Goal: Task Accomplishment & Management: Complete application form

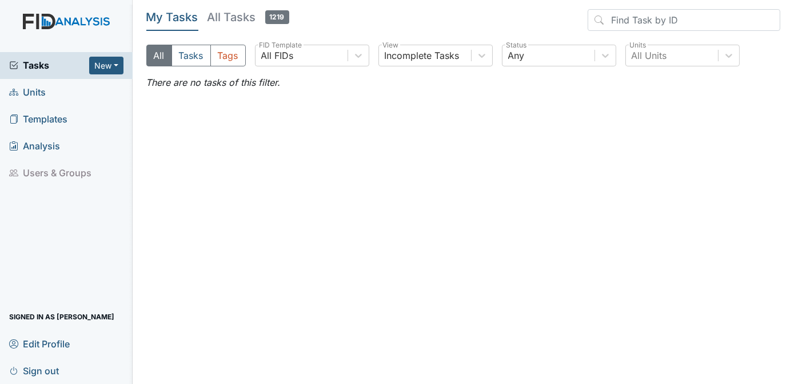
click at [33, 94] on span "Units" at bounding box center [27, 92] width 37 height 18
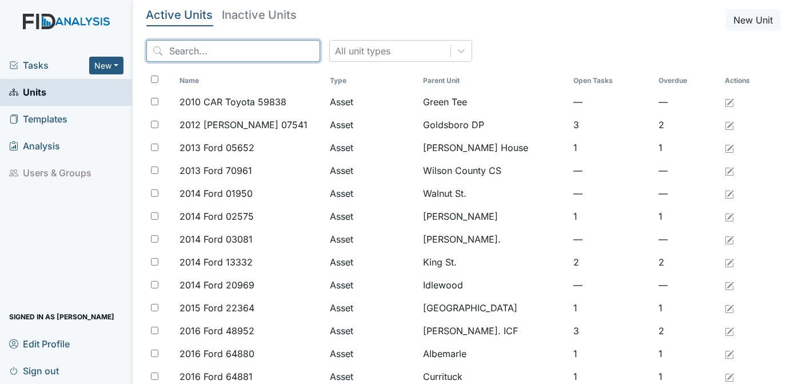
click at [184, 54] on input "search" at bounding box center [233, 51] width 174 height 22
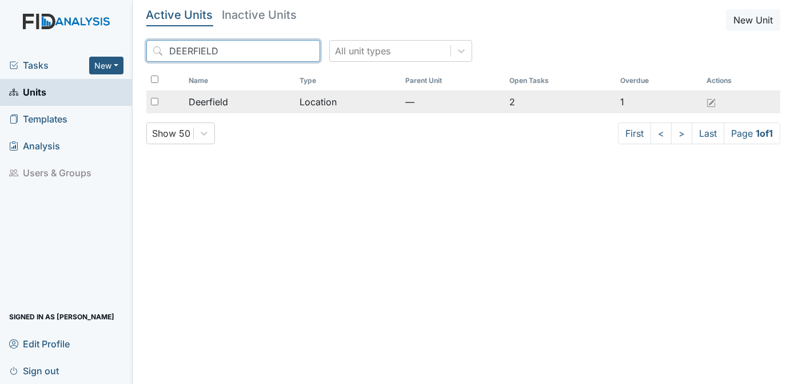
type input "DEERFIELD"
click at [154, 101] on input "checkbox" at bounding box center [154, 101] width 7 height 7
checkbox input "true"
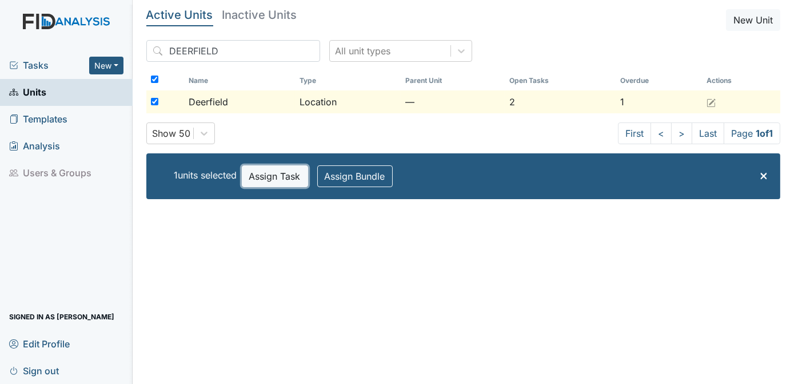
click at [264, 177] on button "Assign Task" at bounding box center [275, 176] width 66 height 22
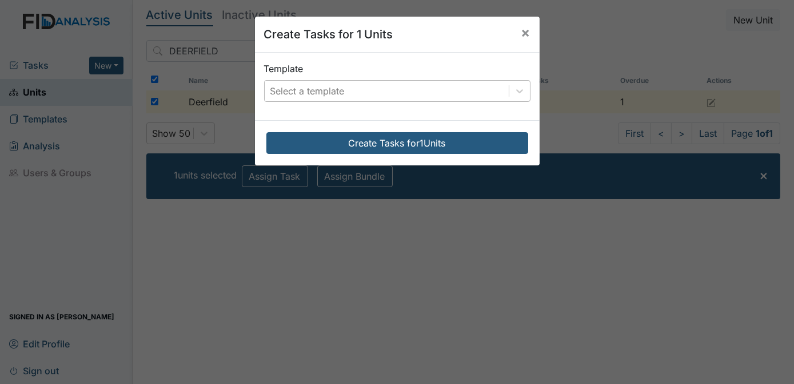
click at [302, 95] on div "Select a template" at bounding box center [308, 91] width 74 height 14
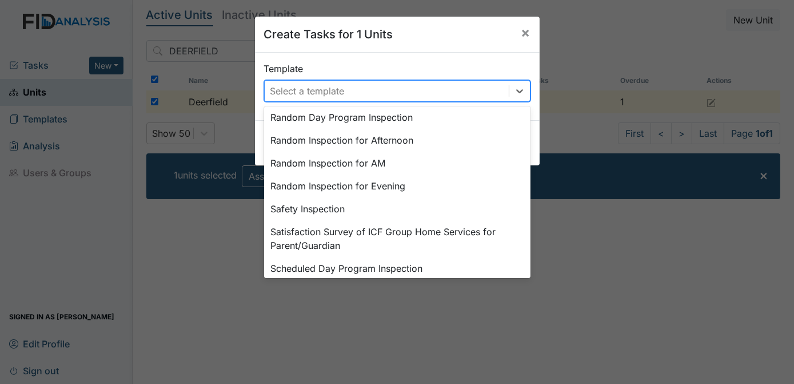
scroll to position [531, 0]
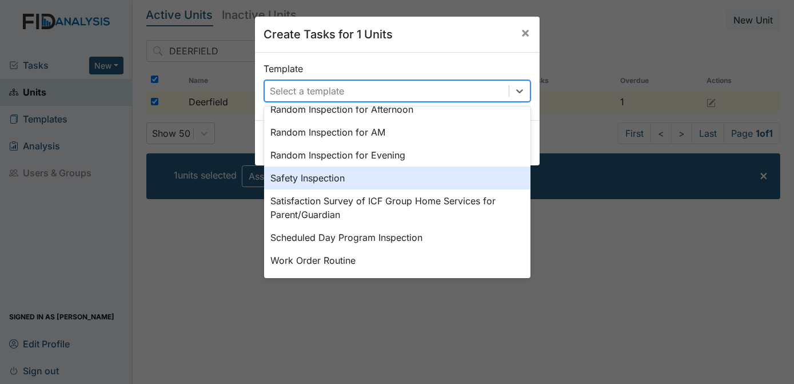
click at [351, 180] on div "Safety Inspection" at bounding box center [397, 177] width 266 height 23
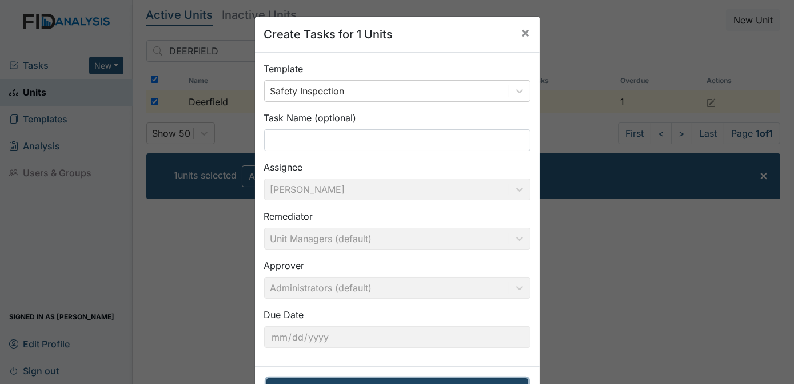
click at [390, 382] on button "Create Tasks for 1 Units" at bounding box center [397, 389] width 262 height 22
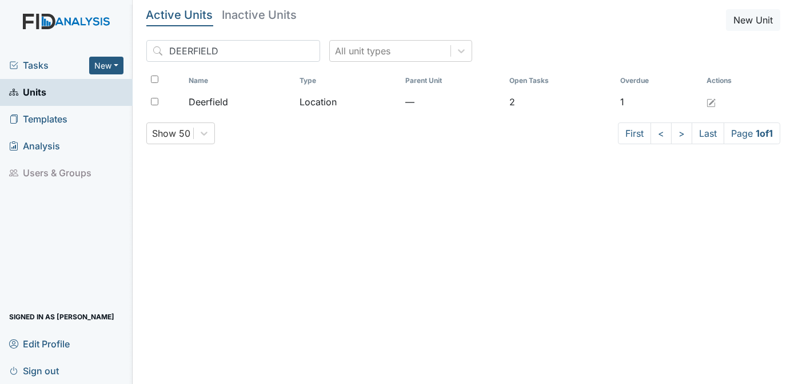
click at [37, 63] on span "Tasks" at bounding box center [49, 65] width 80 height 14
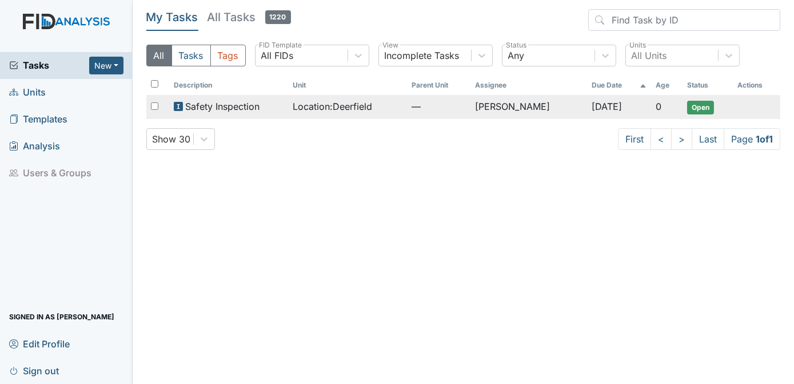
click at [159, 106] on div at bounding box center [157, 106] width 23 height 23
checkbox input "true"
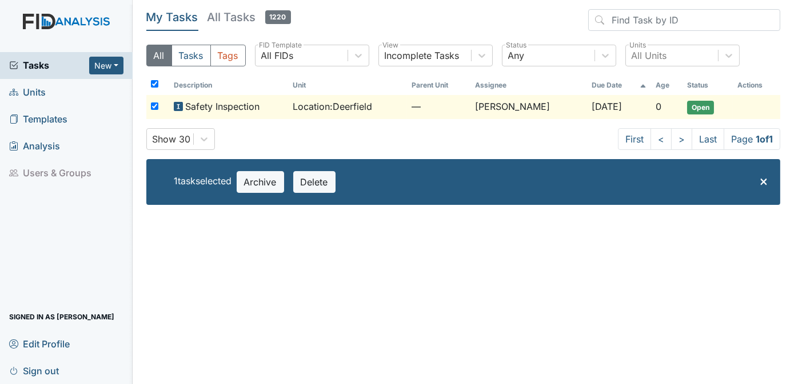
click at [693, 104] on span "Open" at bounding box center [700, 108] width 27 height 14
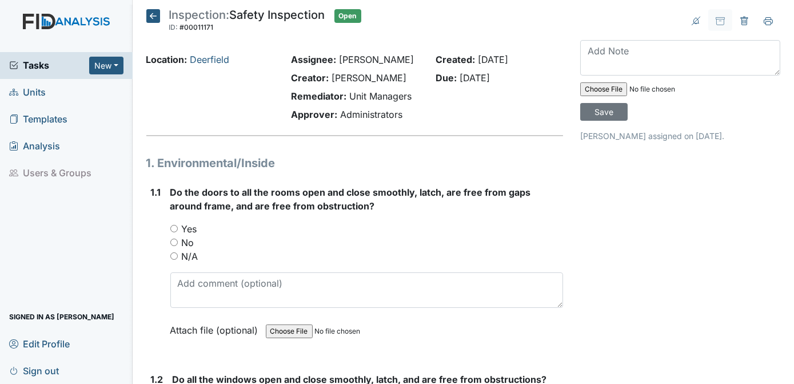
click at [174, 226] on input "Yes" at bounding box center [173, 228] width 7 height 7
radio input "true"
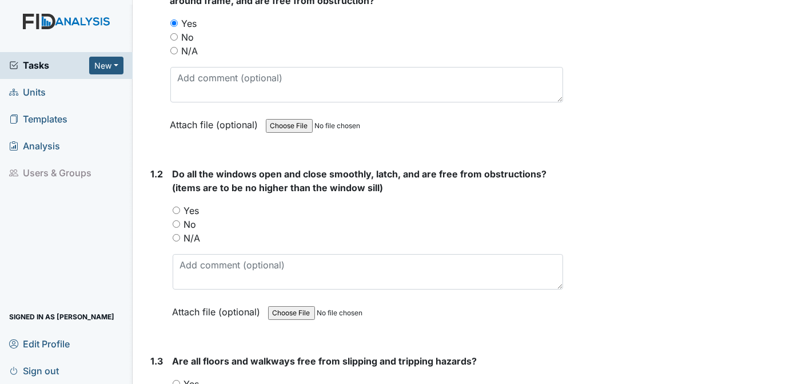
scroll to position [227, 0]
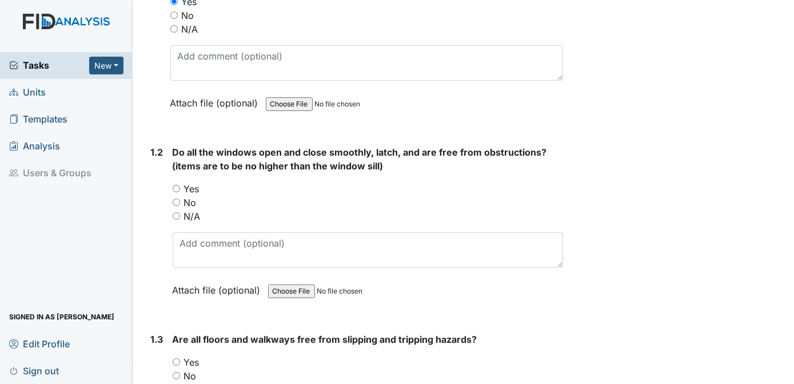
click at [234, 185] on div "Yes" at bounding box center [368, 189] width 391 height 14
click at [176, 186] on input "Yes" at bounding box center [176, 188] width 7 height 7
radio input "true"
click at [178, 360] on input "Yes" at bounding box center [176, 361] width 7 height 7
radio input "true"
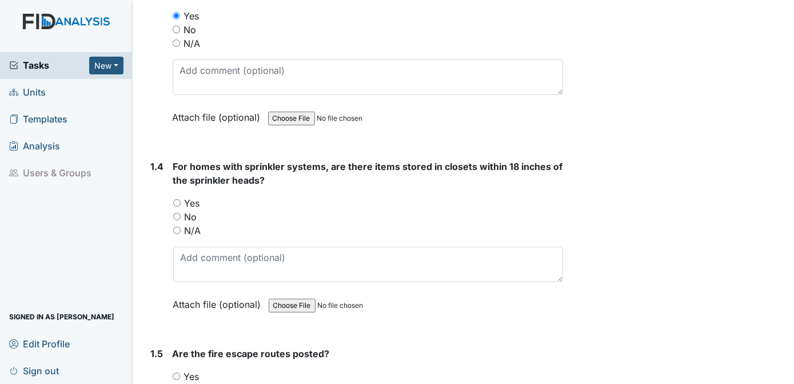
scroll to position [594, 0]
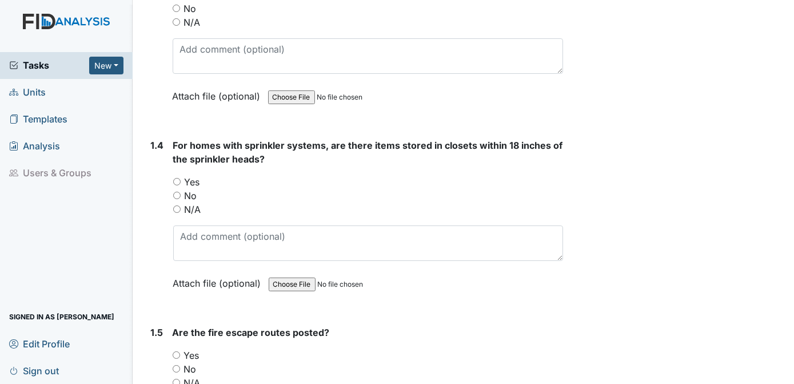
click at [178, 178] on input "Yes" at bounding box center [176, 181] width 7 height 7
radio input "true"
click at [178, 351] on input "Yes" at bounding box center [176, 354] width 7 height 7
radio input "true"
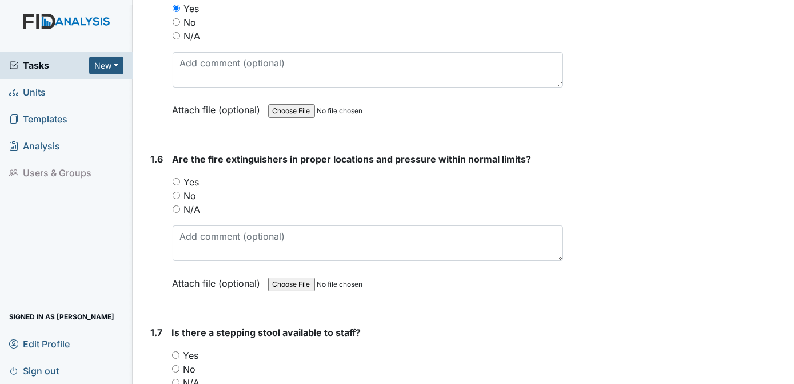
scroll to position [951, 0]
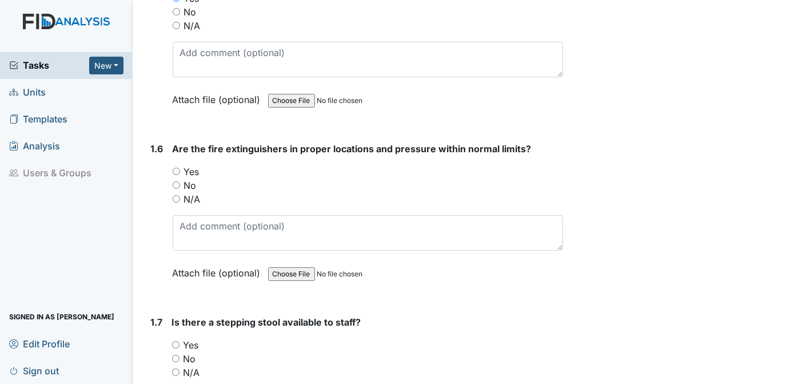
click at [176, 168] on input "Yes" at bounding box center [176, 171] width 7 height 7
radio input "true"
click at [177, 341] on input "Yes" at bounding box center [175, 344] width 7 height 7
radio input "true"
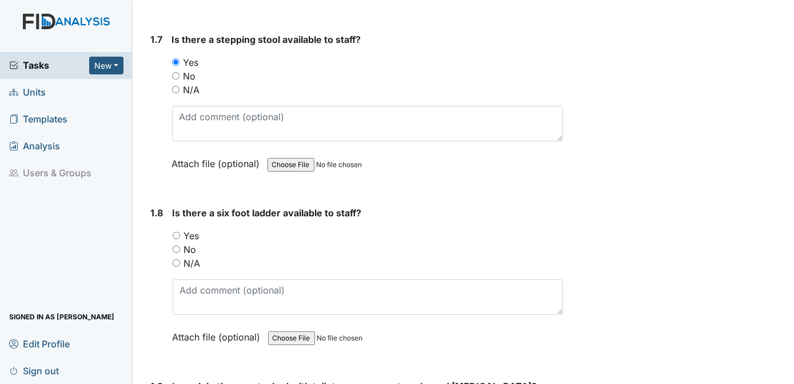
scroll to position [1287, 0]
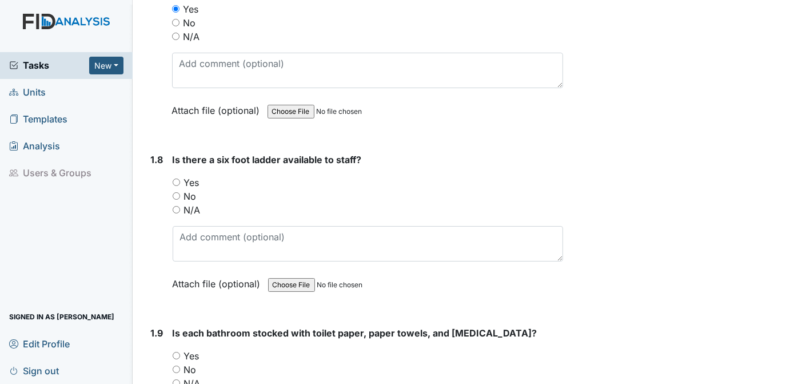
click at [178, 178] on input "Yes" at bounding box center [176, 181] width 7 height 7
radio input "true"
click at [452, 176] on div "Yes" at bounding box center [368, 183] width 391 height 14
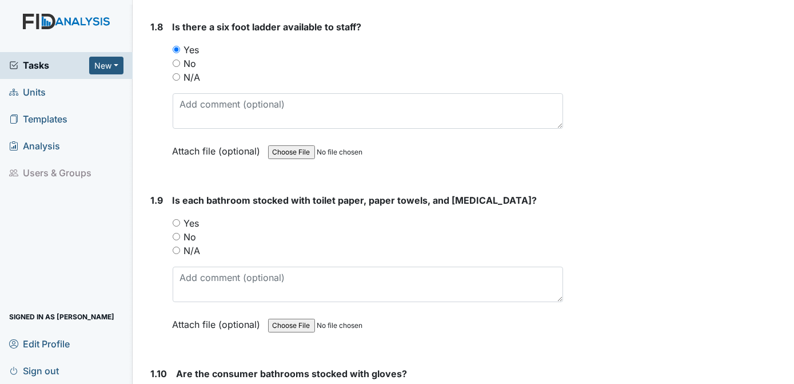
scroll to position [1441, 0]
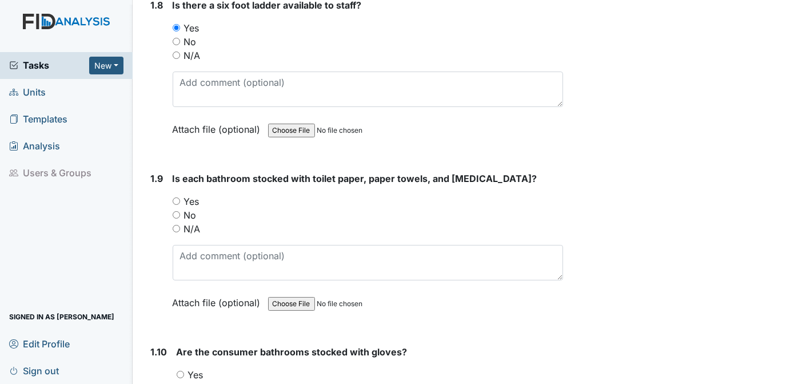
click at [174, 197] on input "Yes" at bounding box center [176, 200] width 7 height 7
radio input "true"
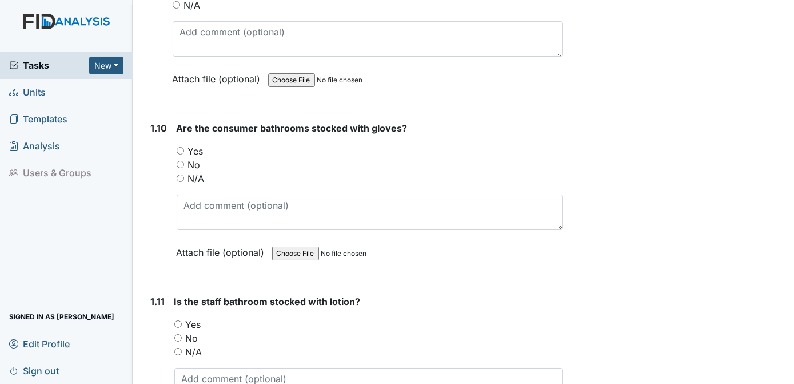
scroll to position [1686, 0]
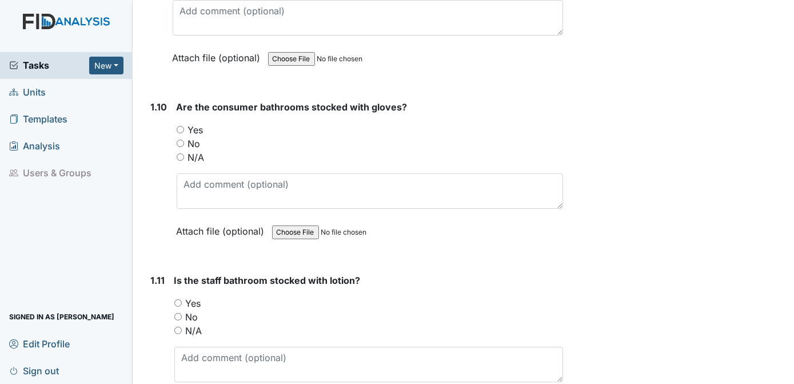
click at [180, 126] on input "Yes" at bounding box center [180, 129] width 7 height 7
radio input "true"
click at [180, 299] on input "Yes" at bounding box center [177, 302] width 7 height 7
radio input "true"
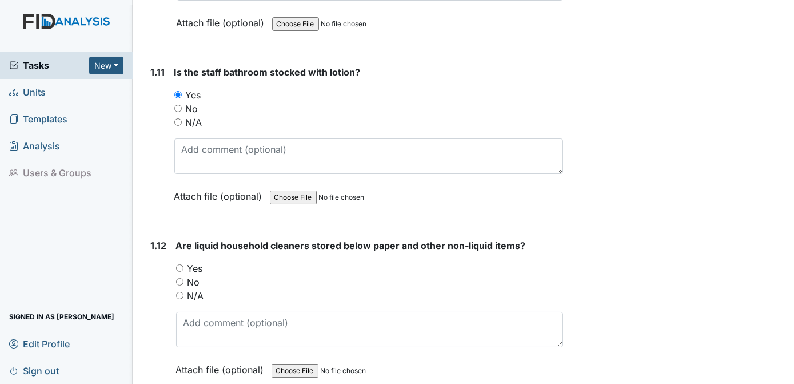
scroll to position [1926, 0]
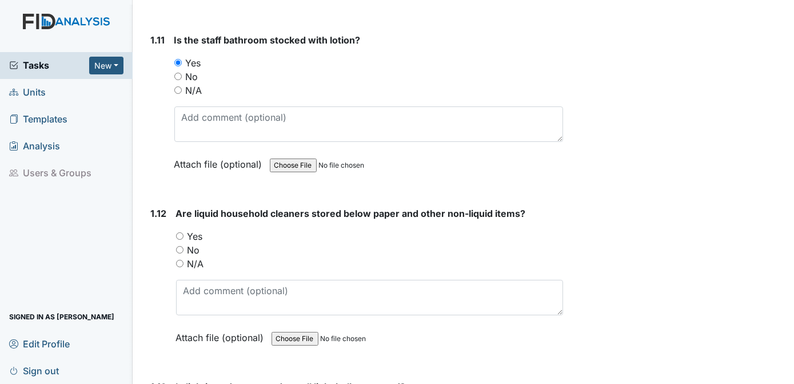
click at [178, 232] on input "Yes" at bounding box center [179, 235] width 7 height 7
radio input "true"
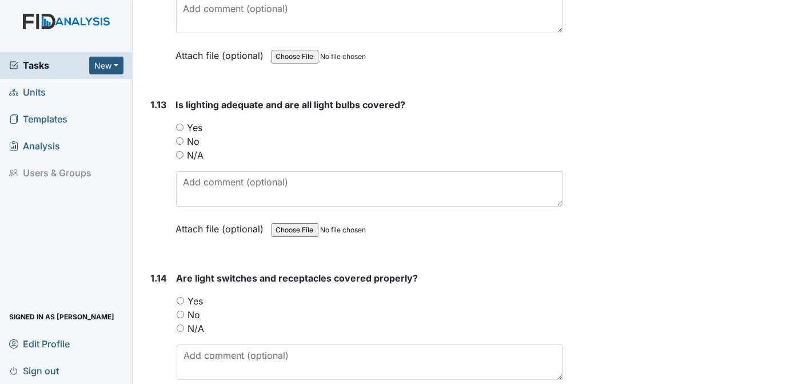
scroll to position [2219, 0]
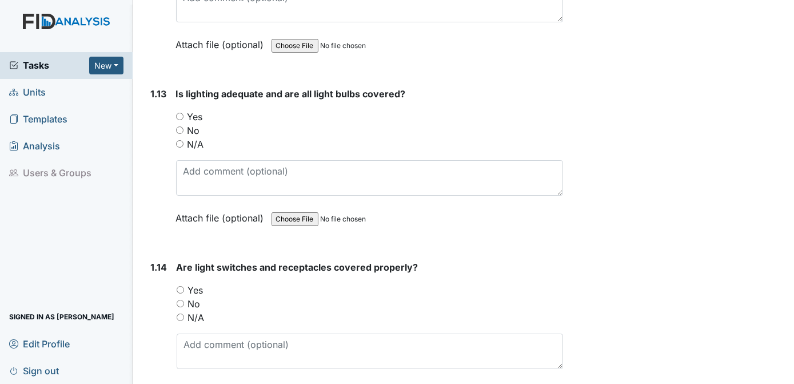
click at [179, 113] on input "Yes" at bounding box center [179, 116] width 7 height 7
radio input "true"
click at [179, 286] on input "Yes" at bounding box center [180, 289] width 7 height 7
radio input "true"
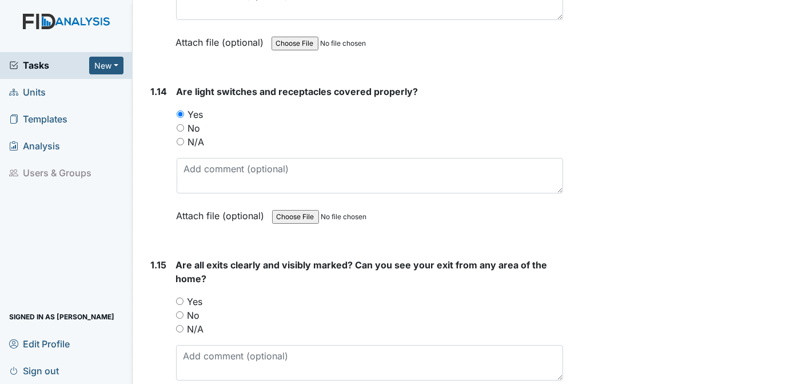
scroll to position [2416, 0]
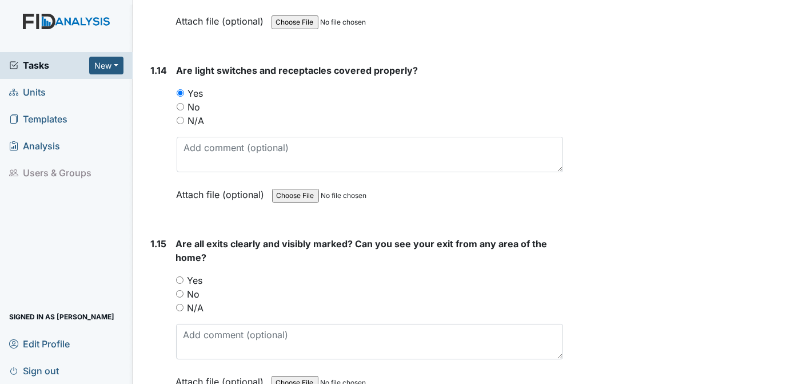
click at [178, 276] on input "Yes" at bounding box center [179, 279] width 7 height 7
radio input "true"
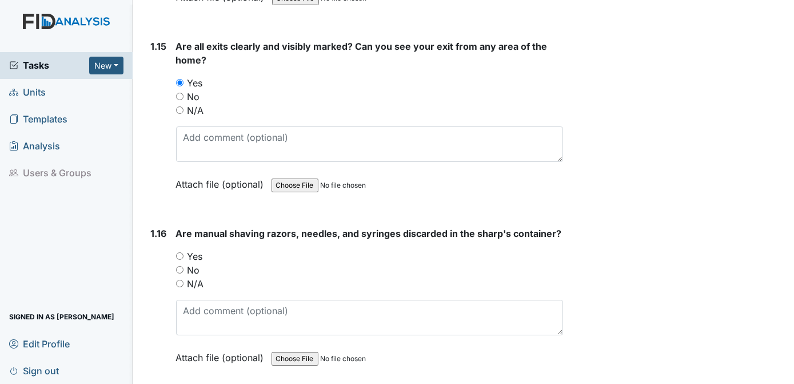
scroll to position [2634, 0]
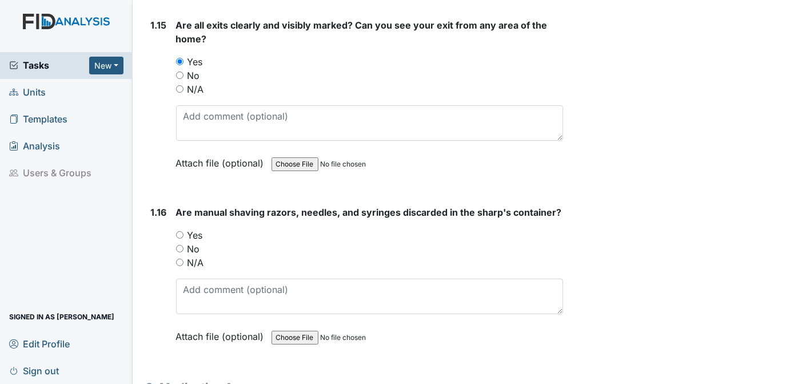
click at [181, 231] on input "Yes" at bounding box center [179, 234] width 7 height 7
radio input "true"
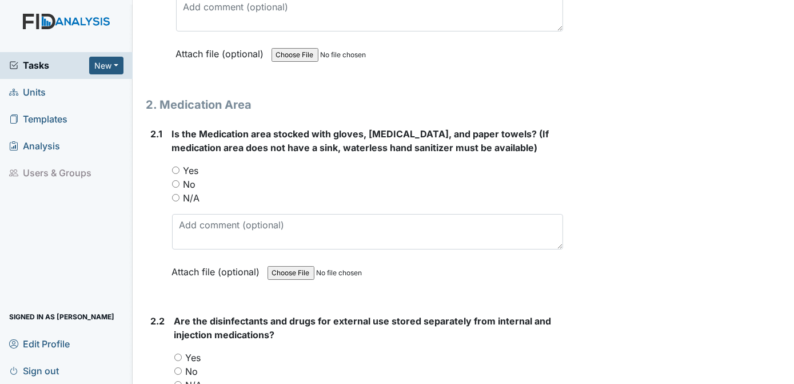
scroll to position [2906, 0]
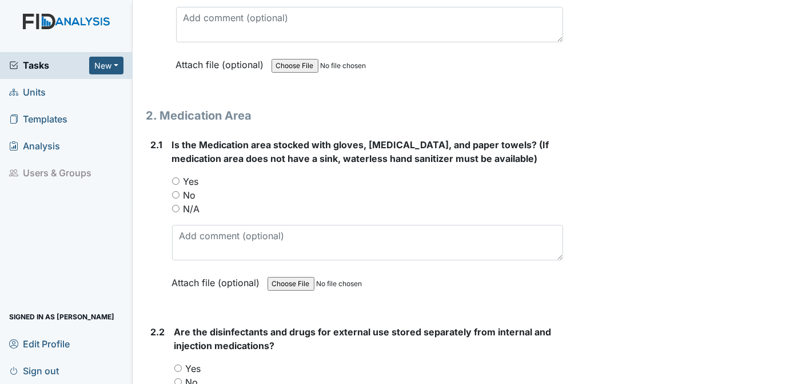
click at [174, 177] on input "Yes" at bounding box center [175, 180] width 7 height 7
radio input "true"
click at [178, 364] on input "Yes" at bounding box center [177, 367] width 7 height 7
radio input "true"
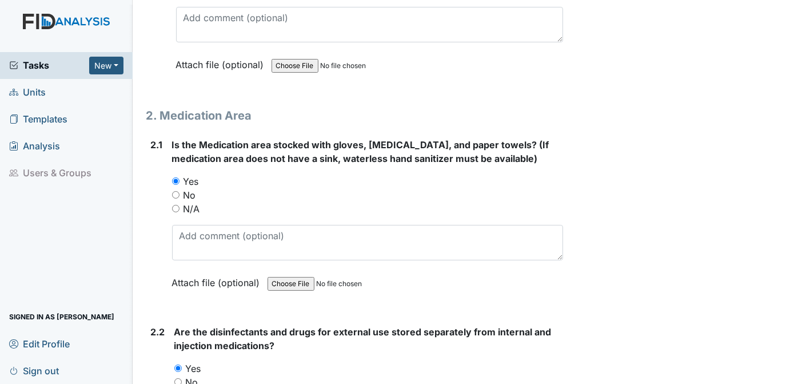
drag, startPoint x: 785, startPoint y: 129, endPoint x: 788, endPoint y: 136, distance: 7.7
click at [788, 136] on main "Inspection: Safety Inspection ID: #00011171 Open Autosaving... Location: [GEOGR…" at bounding box center [464, 192] width 662 height 384
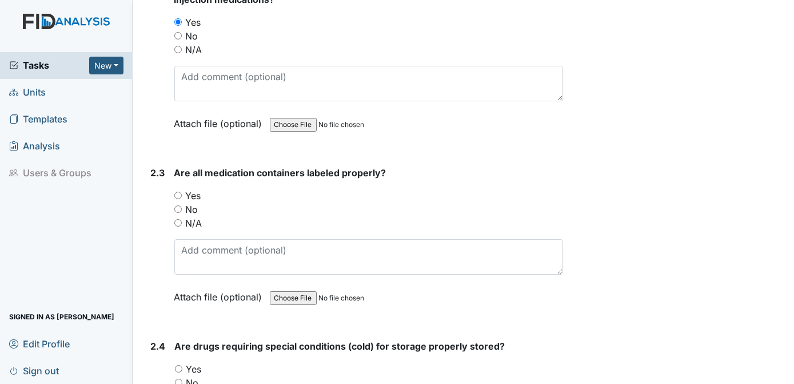
scroll to position [3263, 0]
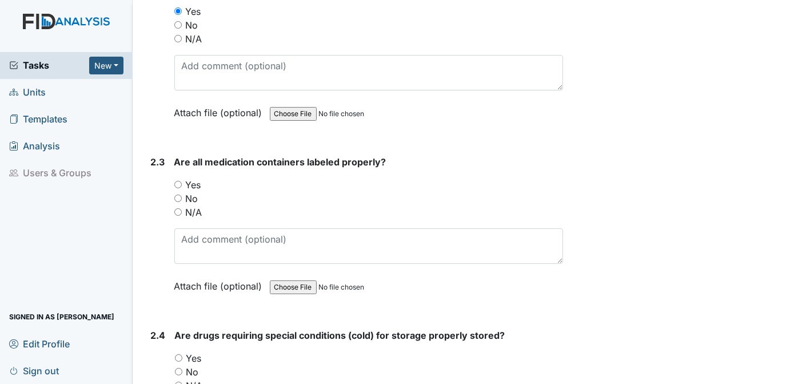
click at [179, 181] on input "Yes" at bounding box center [177, 184] width 7 height 7
radio input "true"
click at [177, 354] on input "Yes" at bounding box center [178, 357] width 7 height 7
radio input "true"
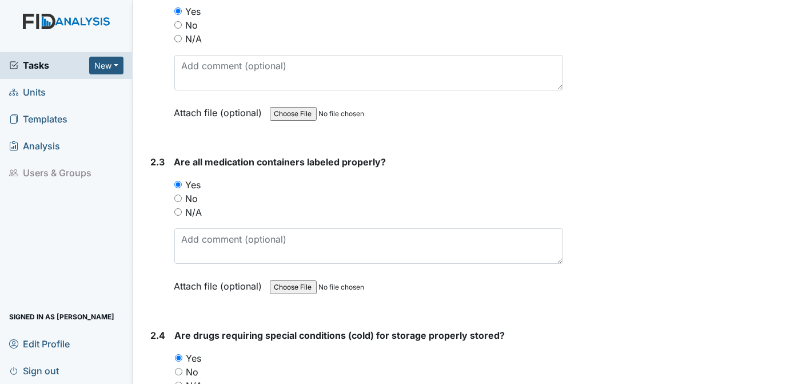
drag, startPoint x: 785, startPoint y: 148, endPoint x: 789, endPoint y: 161, distance: 14.3
click at [789, 161] on main "Inspection: Safety Inspection ID: #00011171 Open Autosaving... Location: [GEOGR…" at bounding box center [464, 192] width 662 height 384
click at [785, 144] on main "Inspection: Safety Inspection ID: #00011171 Open Autosaving... Location: [GEOGR…" at bounding box center [464, 192] width 662 height 384
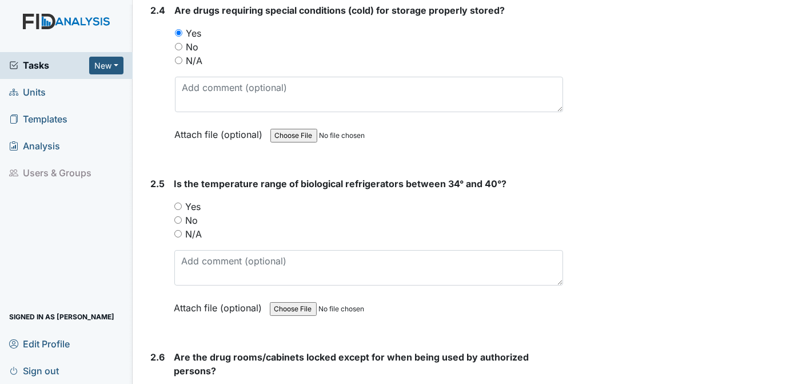
scroll to position [3619, 0]
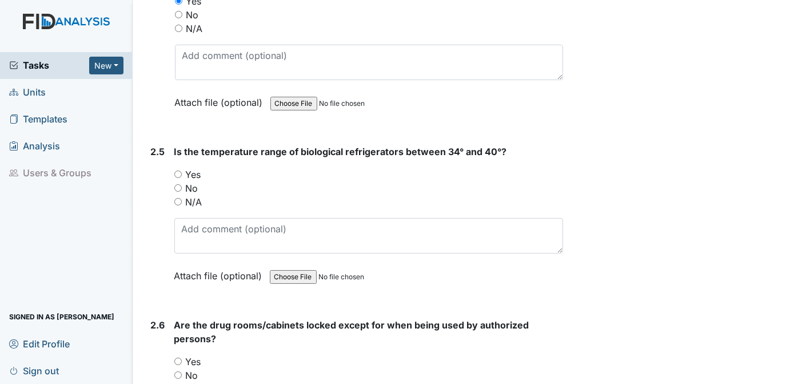
click at [179, 170] on input "Yes" at bounding box center [177, 173] width 7 height 7
radio input "true"
click at [180, 357] on input "Yes" at bounding box center [177, 360] width 7 height 7
radio input "true"
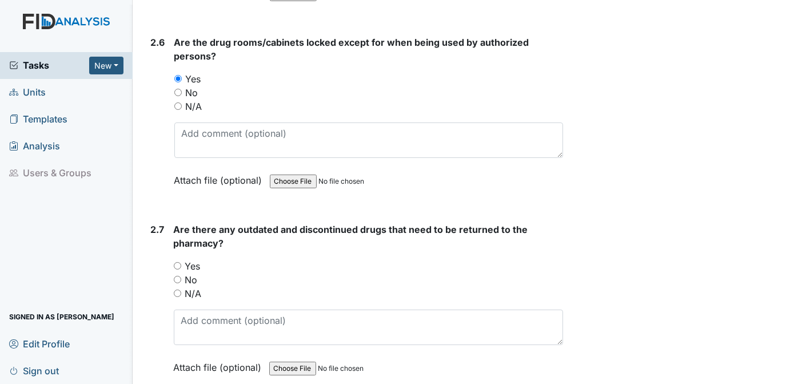
scroll to position [3944, 0]
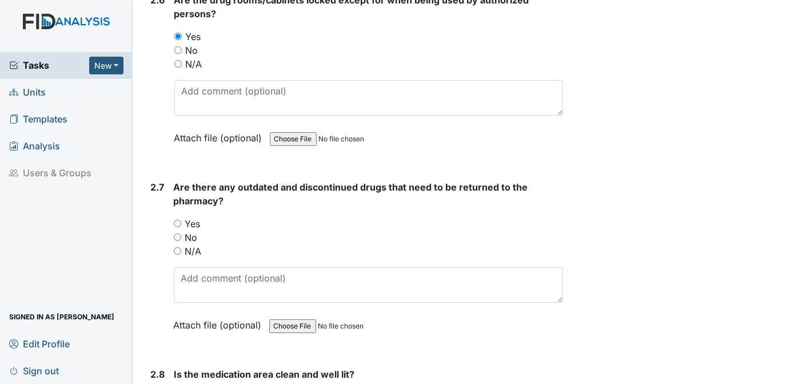
click at [178, 233] on input "No" at bounding box center [177, 236] width 7 height 7
radio input "true"
click at [541, 217] on div "Yes" at bounding box center [369, 224] width 390 height 14
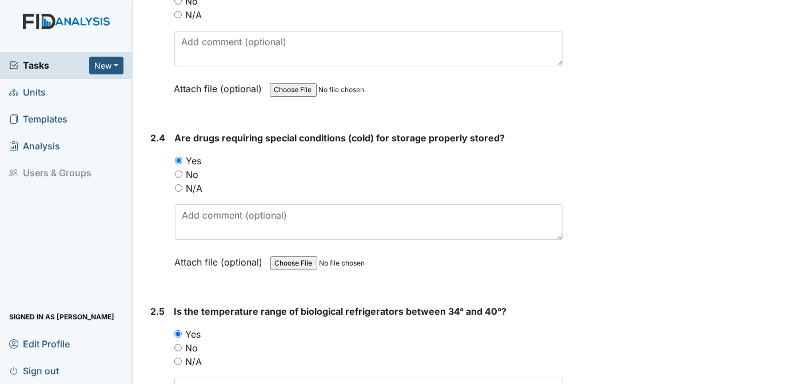
scroll to position [3449, 0]
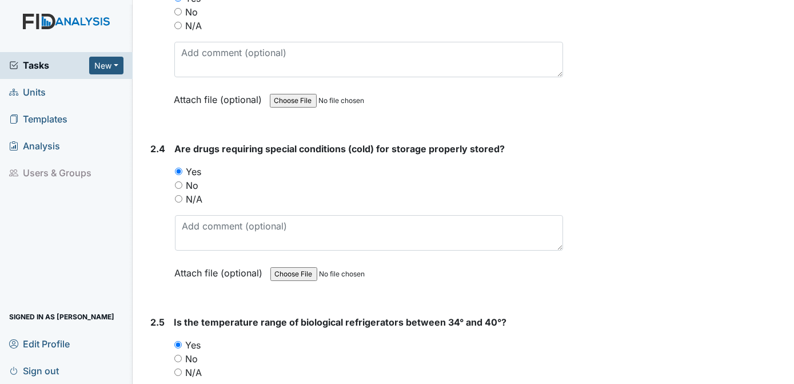
click at [181, 195] on input "N/A" at bounding box center [178, 198] width 7 height 7
radio input "true"
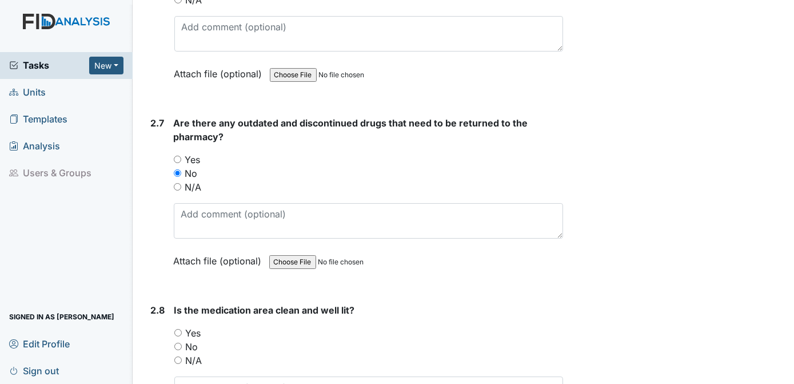
scroll to position [4083, 0]
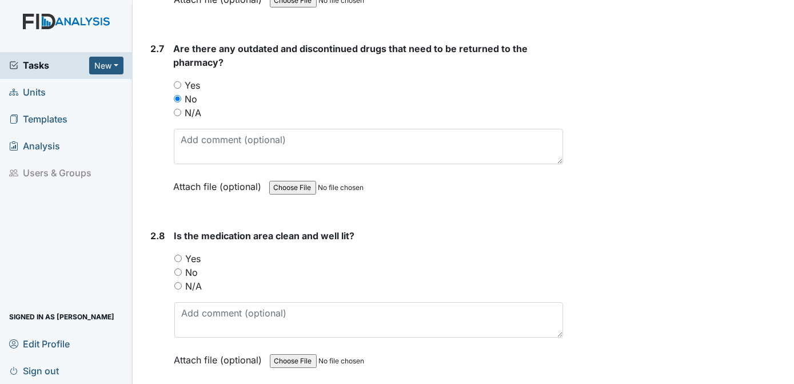
click at [180, 254] on input "Yes" at bounding box center [177, 257] width 7 height 7
radio input "true"
click at [519, 229] on div "Is the medication area clean and well lit? You must select one of the below opt…" at bounding box center [368, 302] width 389 height 146
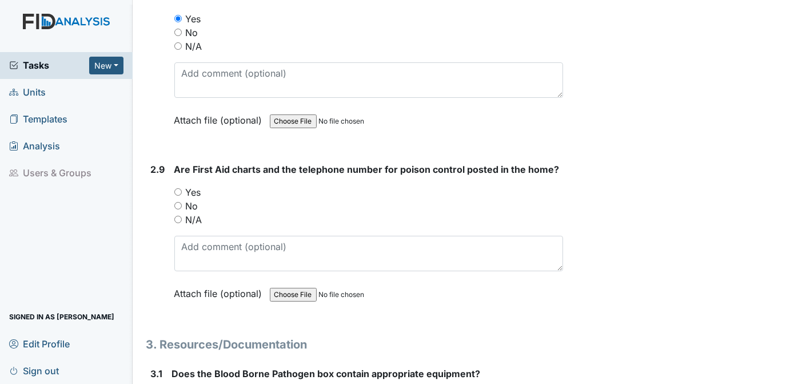
scroll to position [4301, 0]
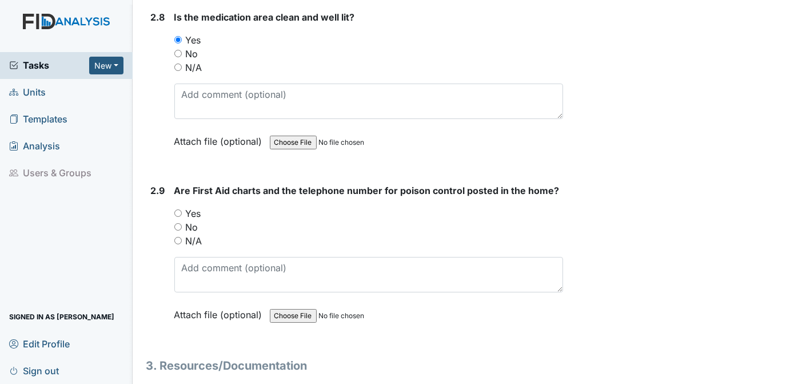
click at [177, 209] on input "Yes" at bounding box center [177, 212] width 7 height 7
radio input "true"
click at [661, 198] on div "Archive Task × Are you sure you want to archive this task? It will appear as in…" at bounding box center [680, 338] width 217 height 9260
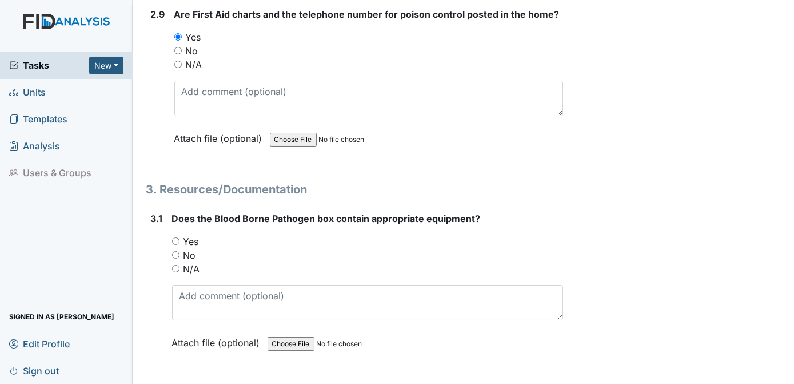
scroll to position [4530, 0]
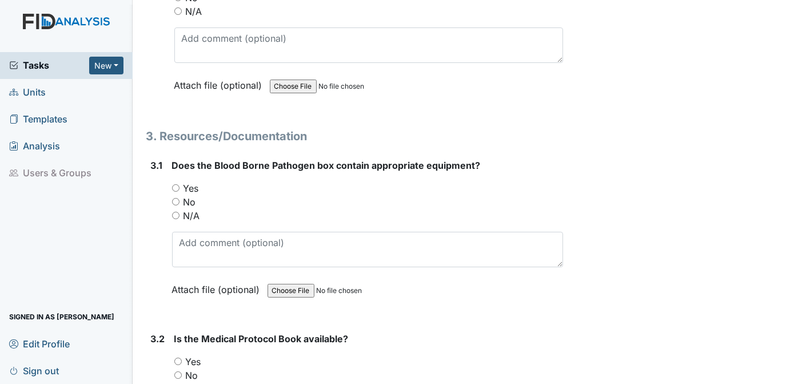
click at [174, 184] on input "Yes" at bounding box center [175, 187] width 7 height 7
radio input "true"
click at [178, 357] on input "Yes" at bounding box center [177, 360] width 7 height 7
radio input "true"
click at [572, 306] on div "Archive Task × Are you sure you want to archive this task? It will appear as in…" at bounding box center [680, 109] width 217 height 9260
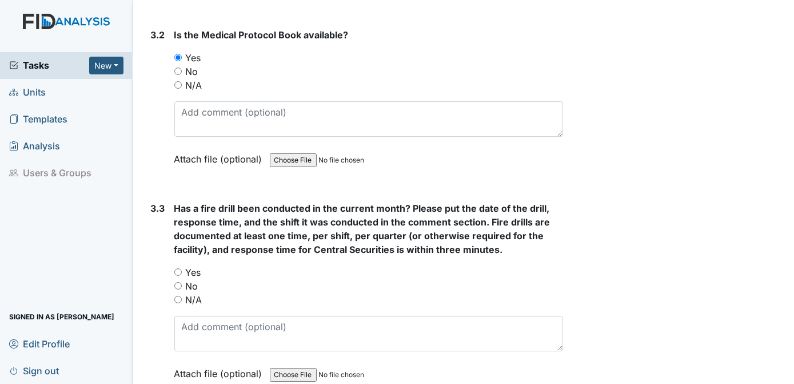
scroll to position [4844, 0]
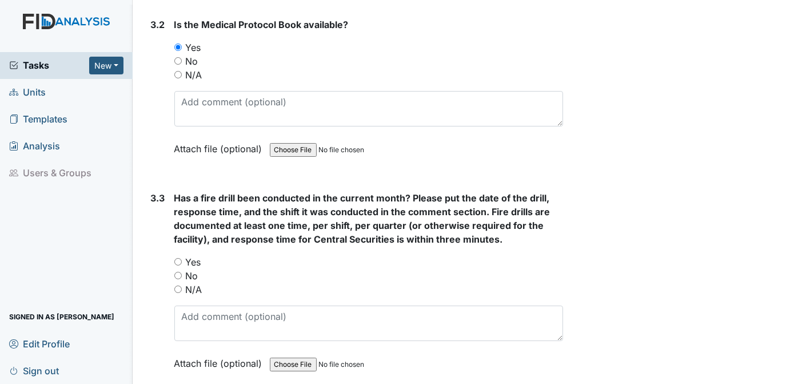
click at [176, 258] on input "Yes" at bounding box center [177, 261] width 7 height 7
radio input "true"
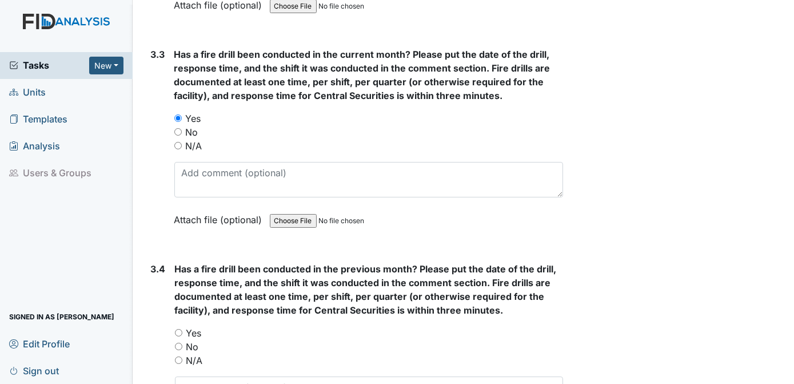
scroll to position [5010, 0]
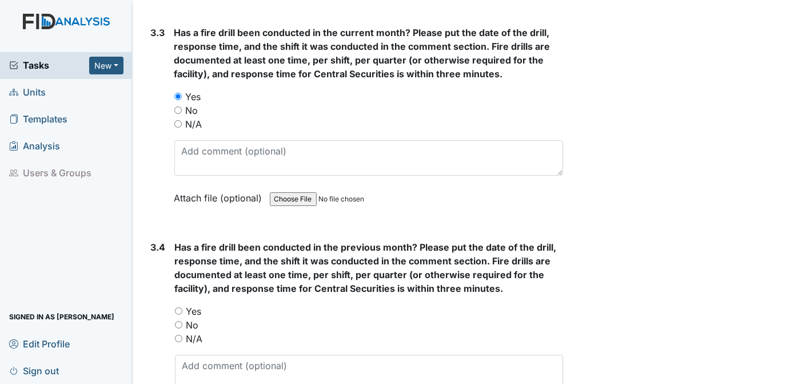
click at [178, 307] on input "Yes" at bounding box center [178, 310] width 7 height 7
radio input "true"
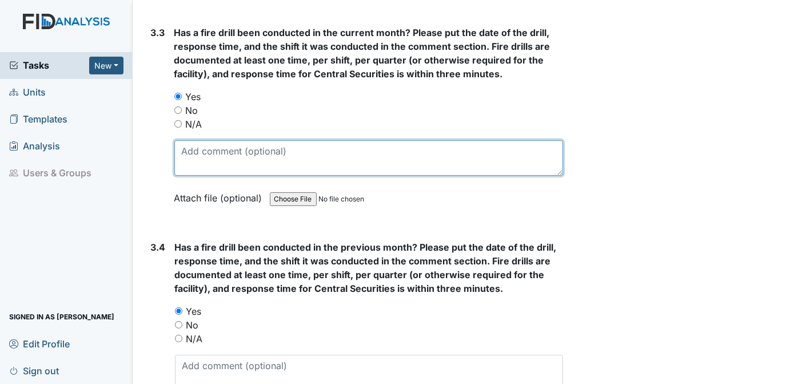
click at [225, 140] on textarea at bounding box center [368, 157] width 389 height 35
type textarea "[DATE] 2ND SHIFT @ 3:40AM"
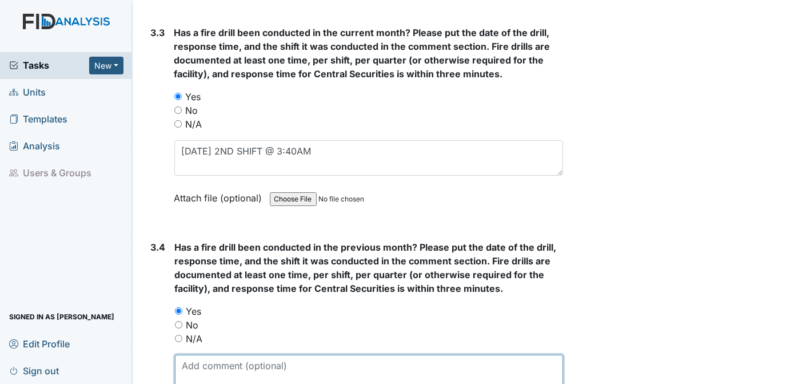
click at [212, 355] on textarea at bounding box center [369, 372] width 389 height 35
click at [222, 355] on textarea at bounding box center [369, 372] width 389 height 35
type textarea "[DATE] 1ST SHIFT @ 10:10AM"
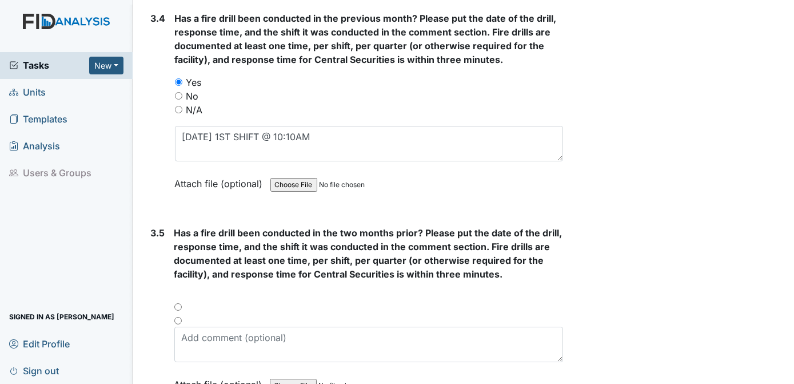
scroll to position [5270, 0]
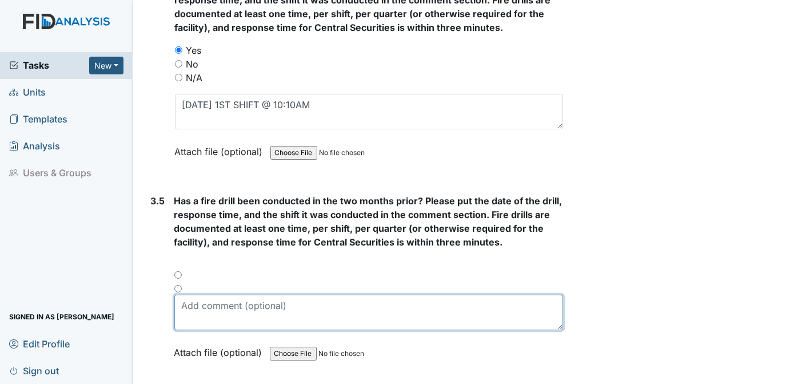
click at [238, 295] on textarea at bounding box center [368, 312] width 389 height 35
type textarea "[DATE] 3RD SHIFT 5:35am"
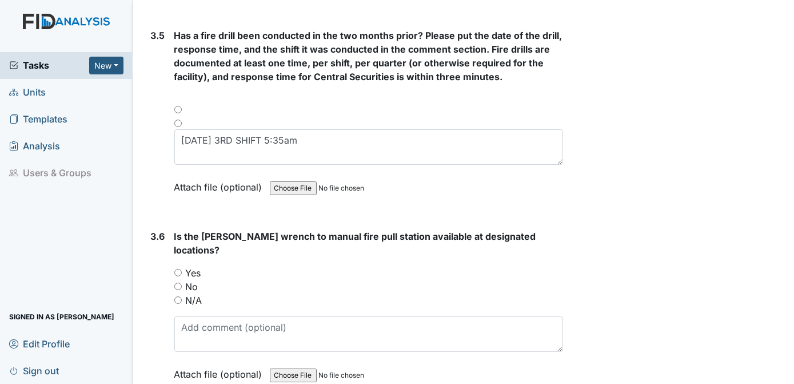
scroll to position [5468, 0]
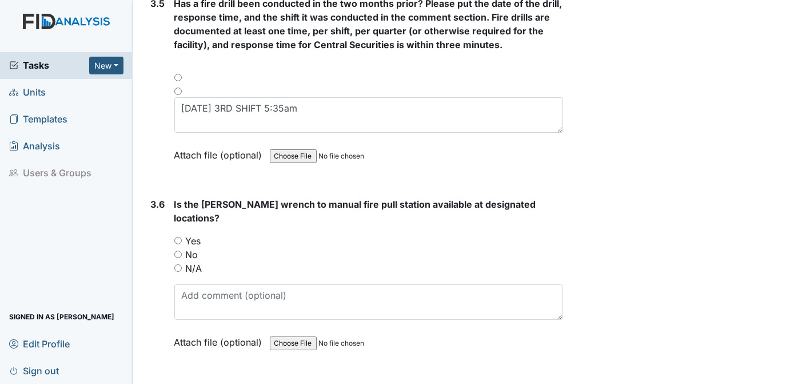
click at [179, 237] on input "Yes" at bounding box center [177, 240] width 7 height 7
radio input "true"
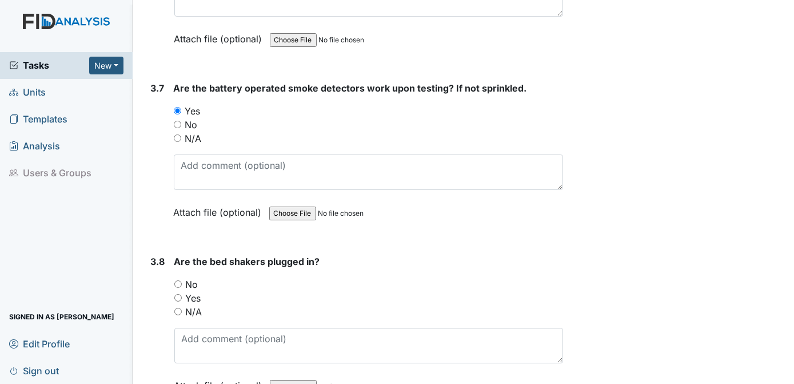
scroll to position [5782, 0]
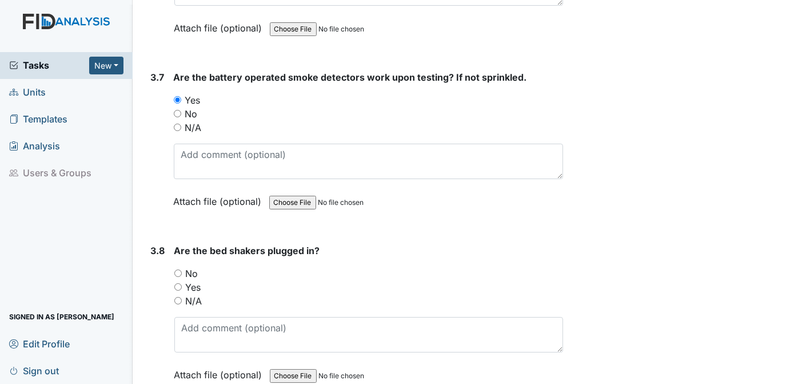
click at [177, 297] on input "N/A" at bounding box center [177, 300] width 7 height 7
radio input "true"
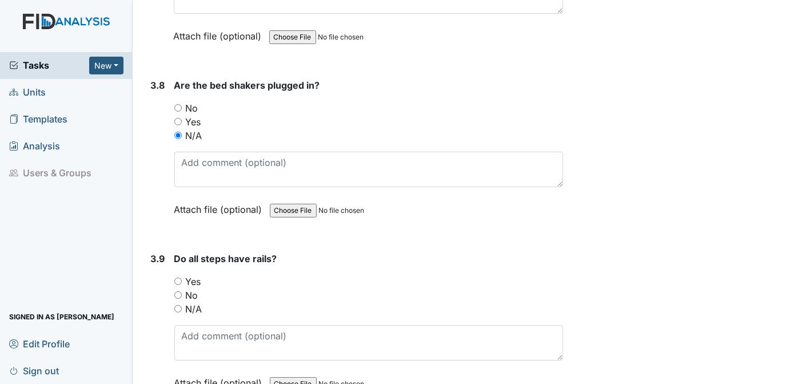
scroll to position [5958, 0]
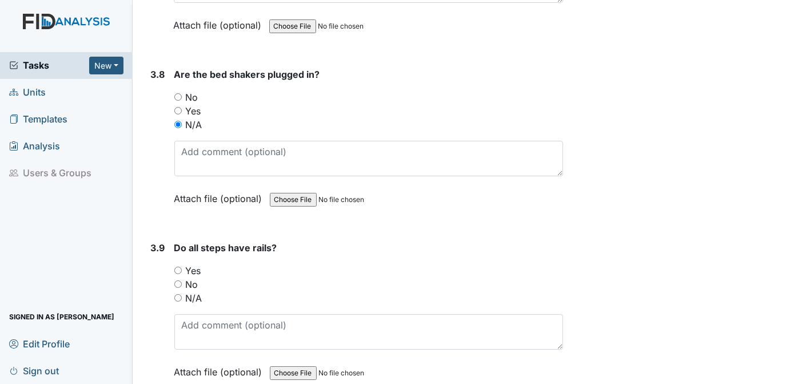
click at [177, 294] on input "N/A" at bounding box center [177, 297] width 7 height 7
radio input "true"
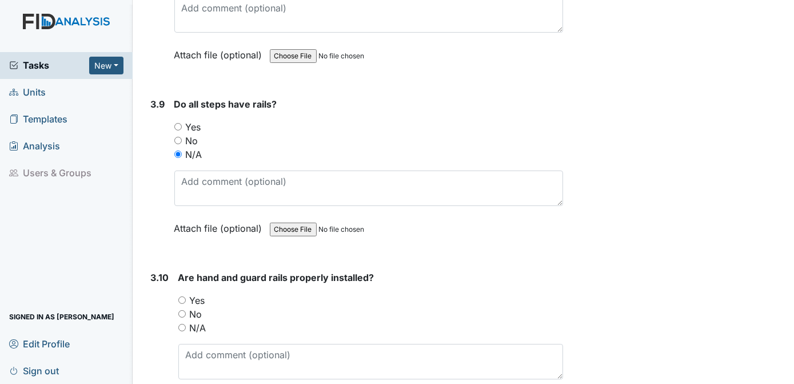
scroll to position [6165, 0]
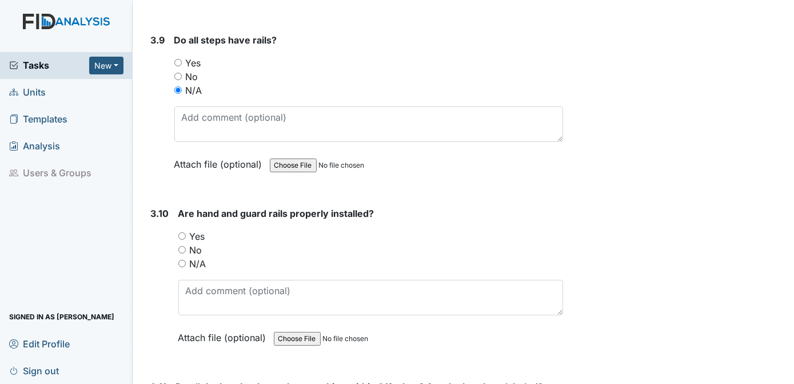
click at [181, 260] on input "N/A" at bounding box center [181, 263] width 7 height 7
radio input "true"
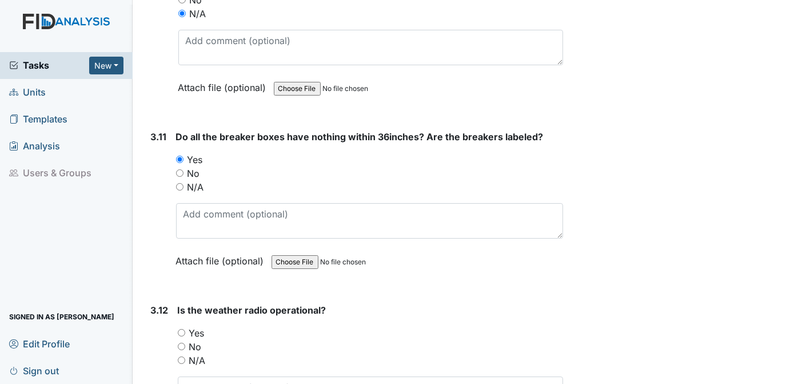
scroll to position [6458, 0]
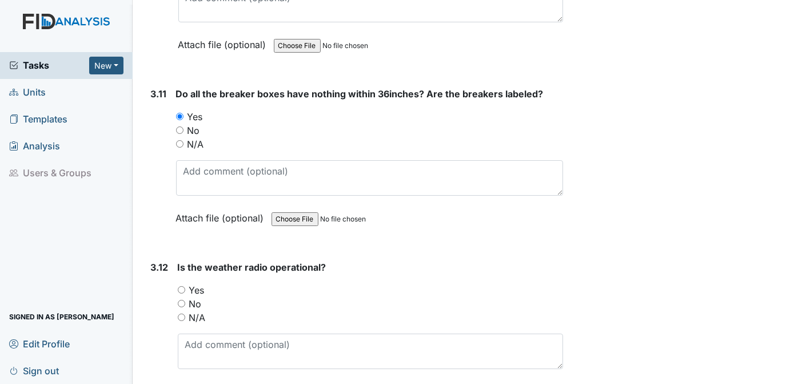
click at [181, 286] on input "Yes" at bounding box center [181, 289] width 7 height 7
radio input "true"
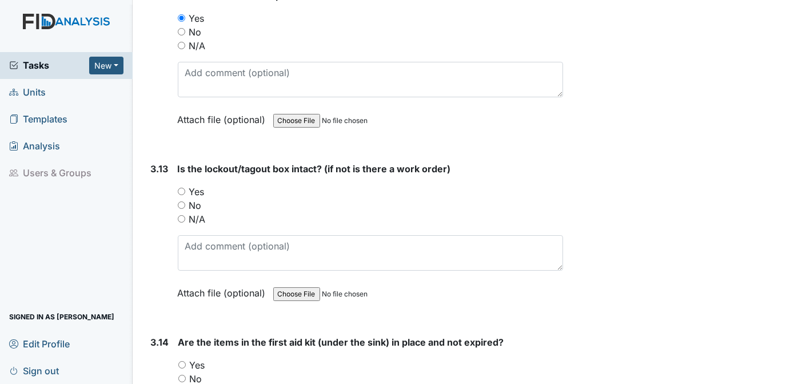
scroll to position [6740, 0]
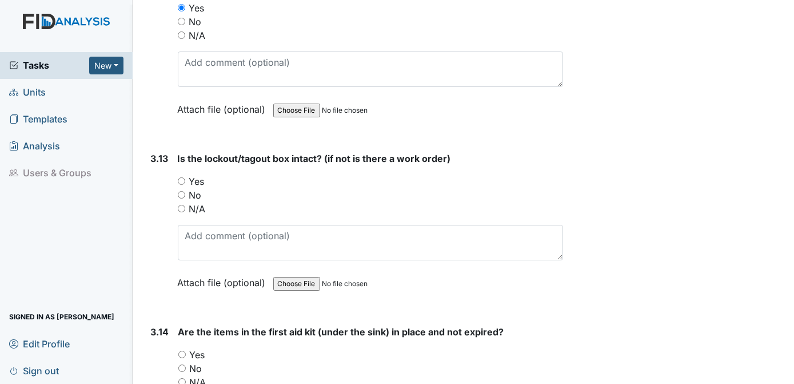
click at [181, 177] on input "Yes" at bounding box center [181, 180] width 7 height 7
radio input "true"
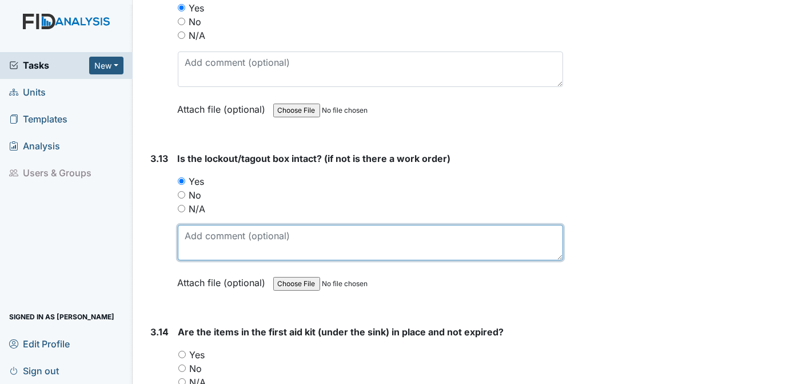
click at [199, 225] on textarea at bounding box center [371, 242] width 386 height 35
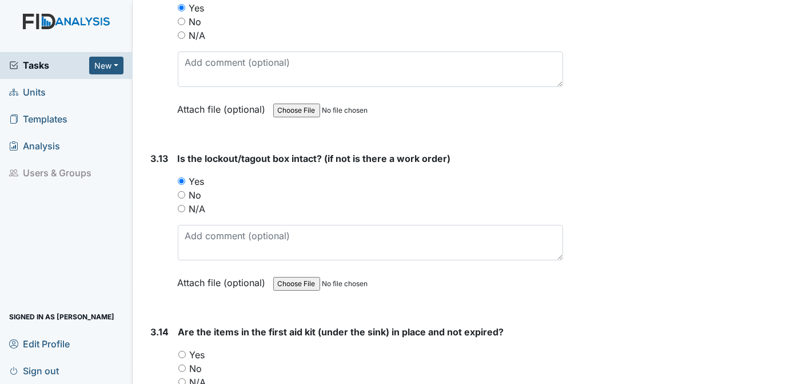
click at [180, 351] on input "Yes" at bounding box center [181, 354] width 7 height 7
radio input "true"
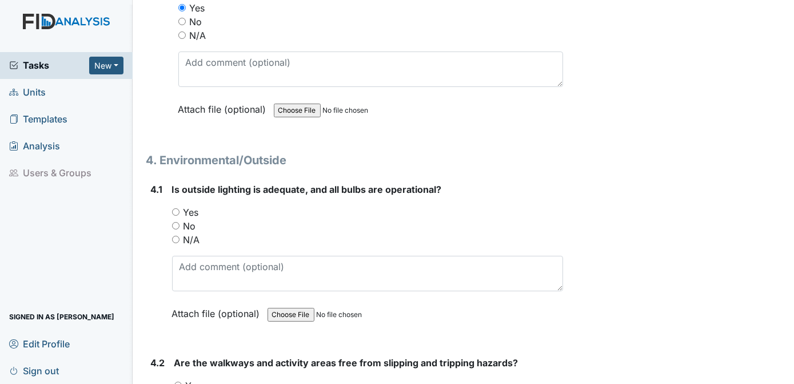
scroll to position [7140, 0]
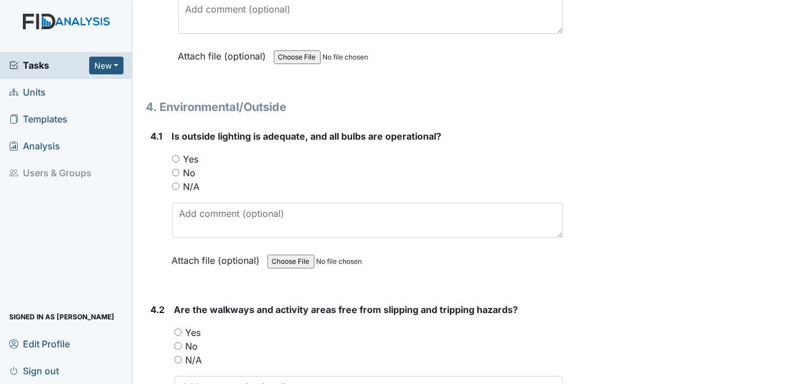
click at [175, 155] on input "Yes" at bounding box center [175, 158] width 7 height 7
radio input "true"
click at [178, 328] on input "Yes" at bounding box center [177, 331] width 7 height 7
radio input "true"
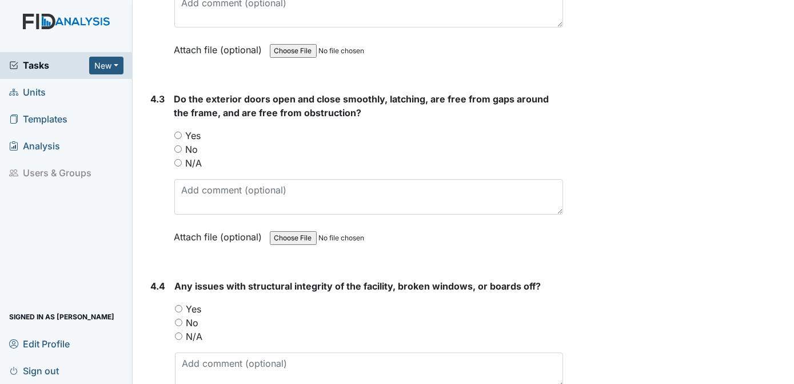
scroll to position [7513, 0]
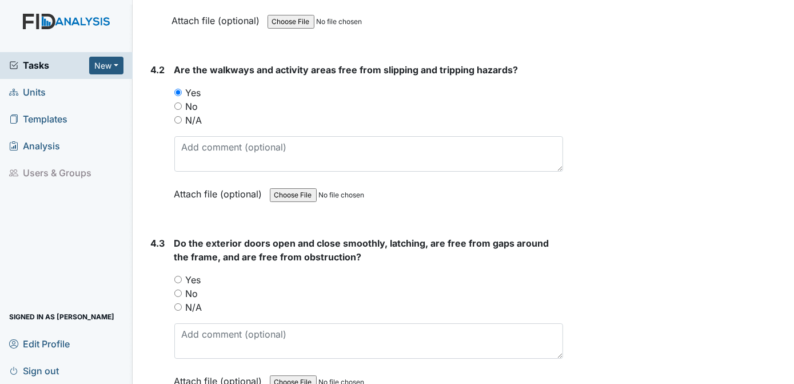
scroll to position [7273, 0]
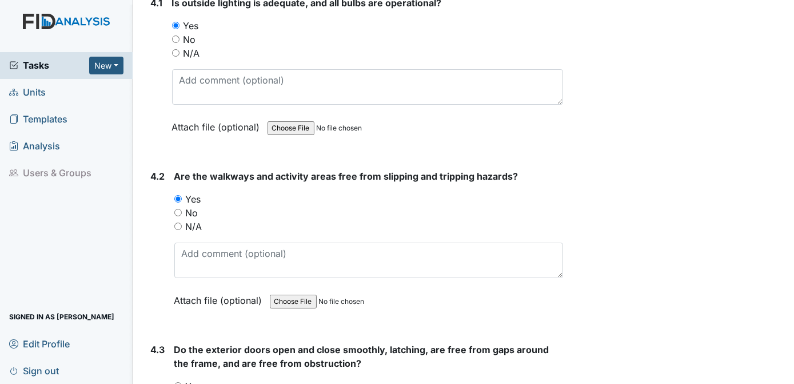
click at [177, 382] on input "Yes" at bounding box center [177, 385] width 7 height 7
radio input "true"
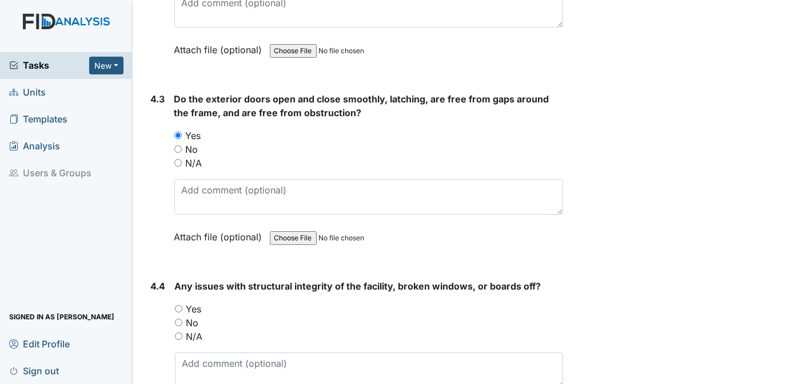
scroll to position [7534, 0]
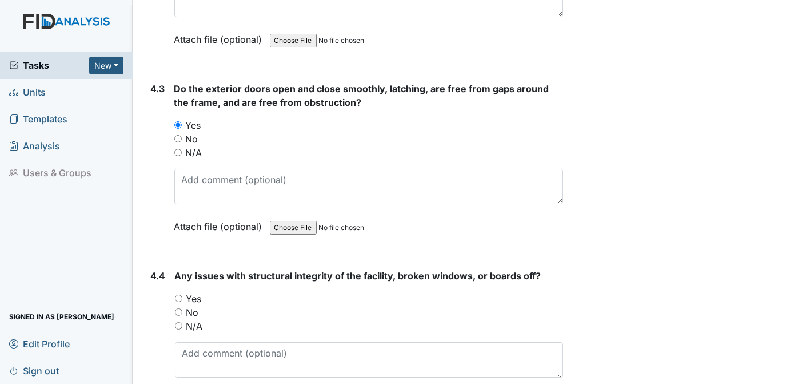
click at [178, 295] on input "Yes" at bounding box center [178, 298] width 7 height 7
radio input "true"
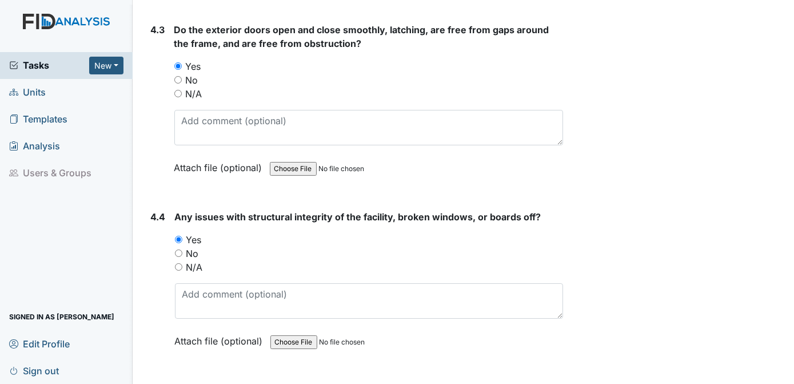
scroll to position [7689, 0]
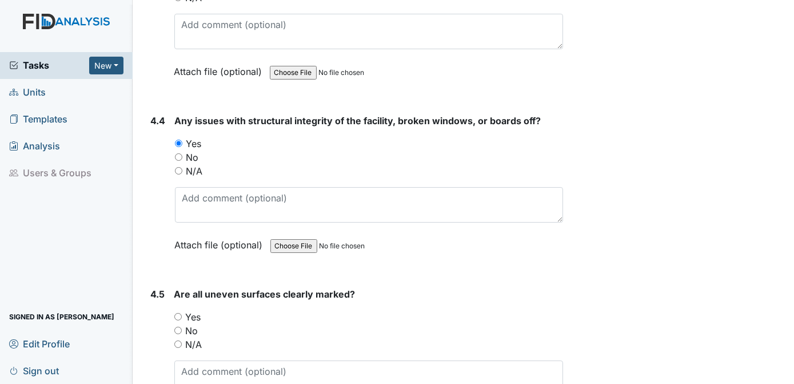
click at [178, 313] on input "Yes" at bounding box center [177, 316] width 7 height 7
radio input "true"
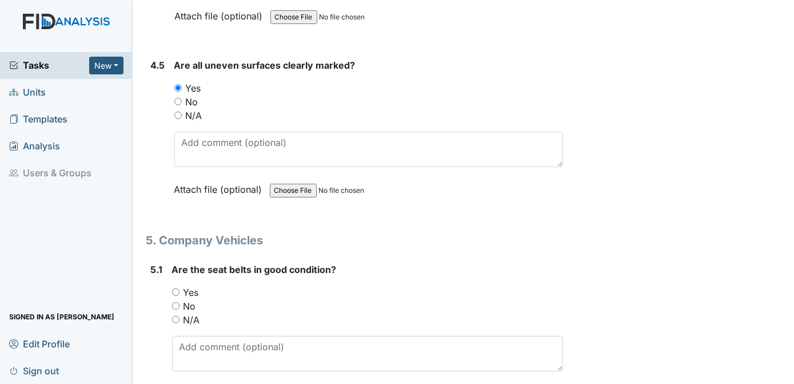
scroll to position [7950, 0]
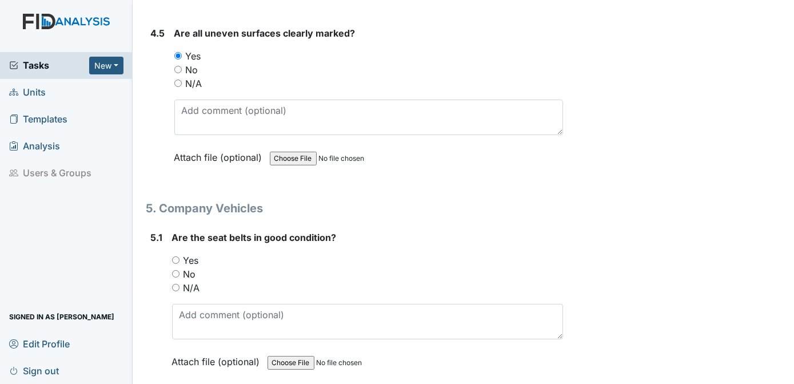
click at [175, 256] on input "Yes" at bounding box center [175, 259] width 7 height 7
radio input "true"
click at [198, 325] on form "Are the seat belts in good condition? You must select one of the below options.…" at bounding box center [368, 307] width 392 height 155
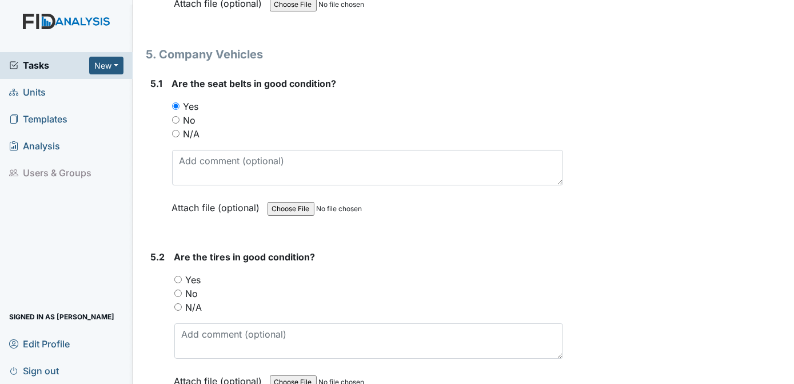
scroll to position [8146, 0]
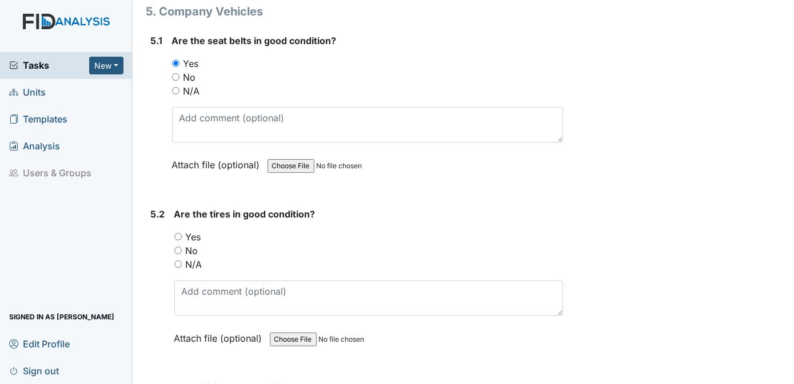
click at [178, 233] on input "Yes" at bounding box center [177, 236] width 7 height 7
radio input "true"
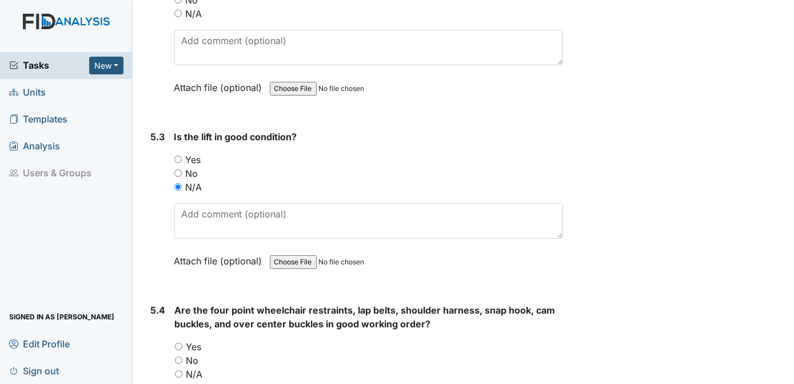
scroll to position [8429, 0]
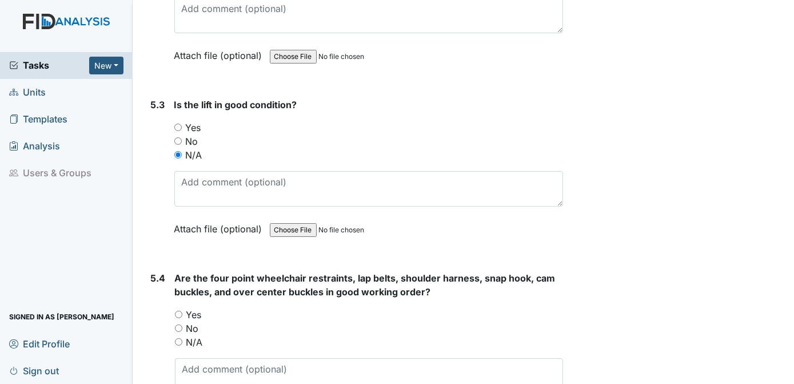
click at [178, 338] on input "N/A" at bounding box center [178, 341] width 7 height 7
radio input "true"
click at [313, 321] on div "No" at bounding box center [369, 328] width 389 height 14
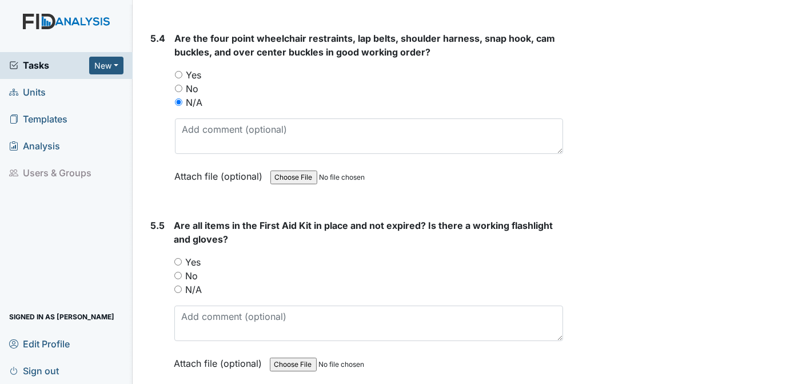
scroll to position [8679, 0]
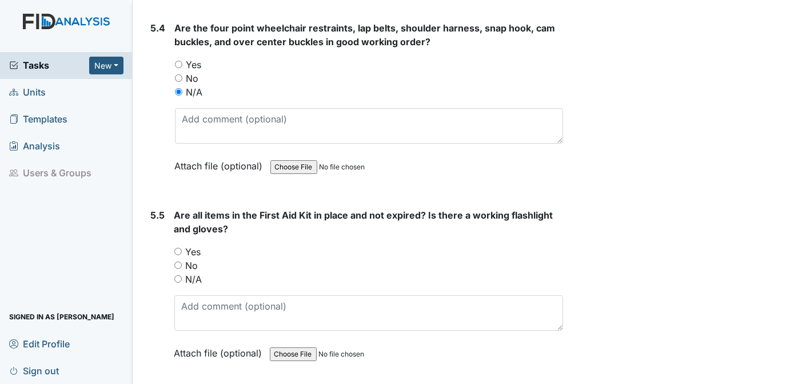
click at [176, 248] on input "Yes" at bounding box center [177, 251] width 7 height 7
radio input "true"
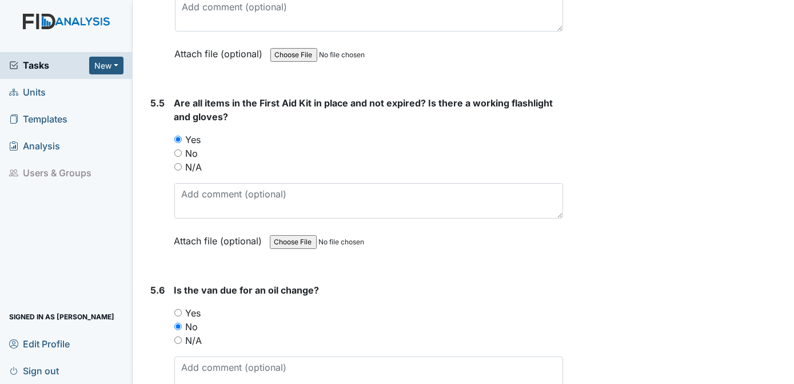
scroll to position [8830, 0]
